Goal: Task Accomplishment & Management: Manage account settings

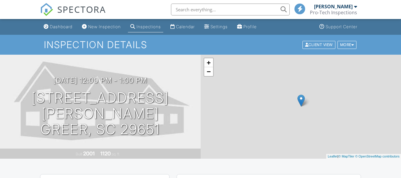
click at [283, 35] on div "Inspection Details Client View More Property Details Reschedule Reorder / Copy …" at bounding box center [200, 45] width 401 height 20
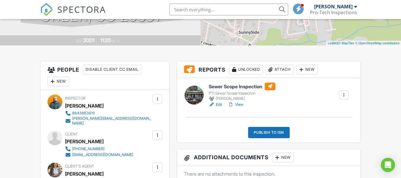
scroll to position [113, 0]
click at [219, 106] on link "Edit" at bounding box center [214, 104] width 13 height 6
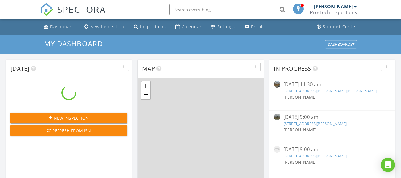
scroll to position [549, 410]
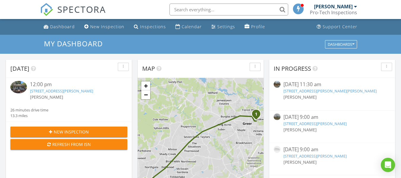
click at [343, 6] on div "[PERSON_NAME]" at bounding box center [333, 7] width 39 height 6
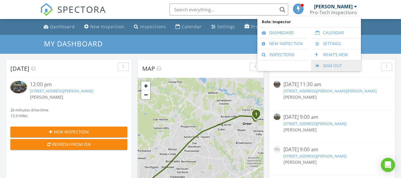
click at [325, 66] on link "Sign Out" at bounding box center [336, 65] width 44 height 11
